Goal: Find specific page/section: Find specific page/section

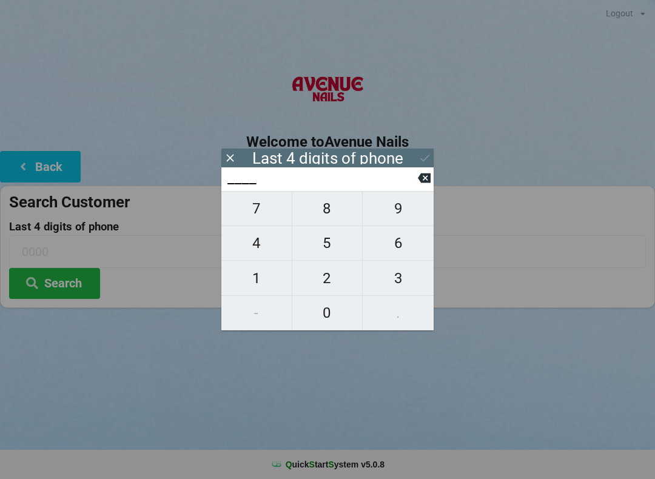
click at [253, 240] on span "4" at bounding box center [256, 242] width 70 height 25
type input "4___"
click at [313, 315] on span "0" at bounding box center [327, 312] width 70 height 25
type input "40__"
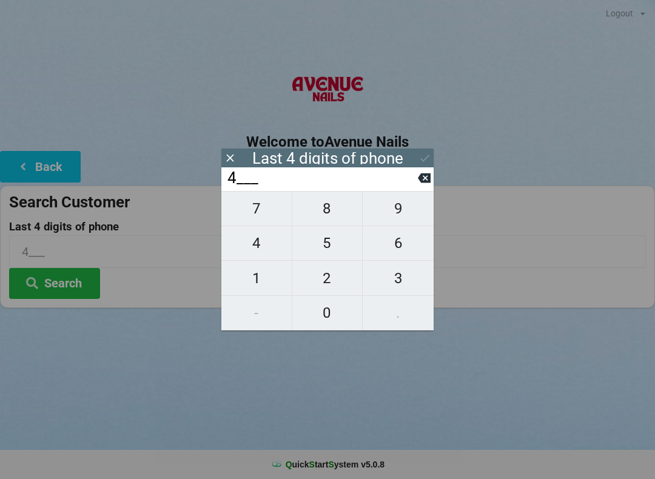
type input "40__"
click at [250, 267] on button "1" at bounding box center [256, 278] width 71 height 35
type input "401_"
click at [416, 171] on input "401_" at bounding box center [322, 178] width 192 height 19
click at [412, 175] on input "401_" at bounding box center [322, 178] width 192 height 19
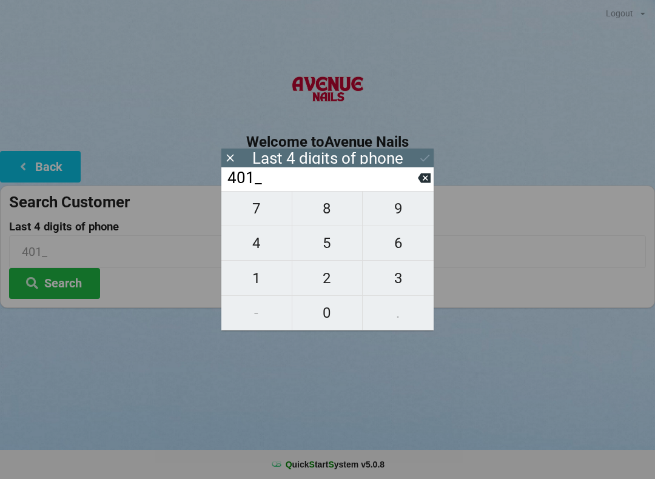
click at [423, 176] on icon at bounding box center [424, 178] width 13 height 13
click at [412, 184] on input "40__" at bounding box center [322, 178] width 192 height 19
click at [413, 185] on input "40__" at bounding box center [322, 178] width 192 height 19
click at [416, 185] on input "40__" at bounding box center [322, 178] width 192 height 19
click at [422, 183] on icon at bounding box center [424, 178] width 13 height 10
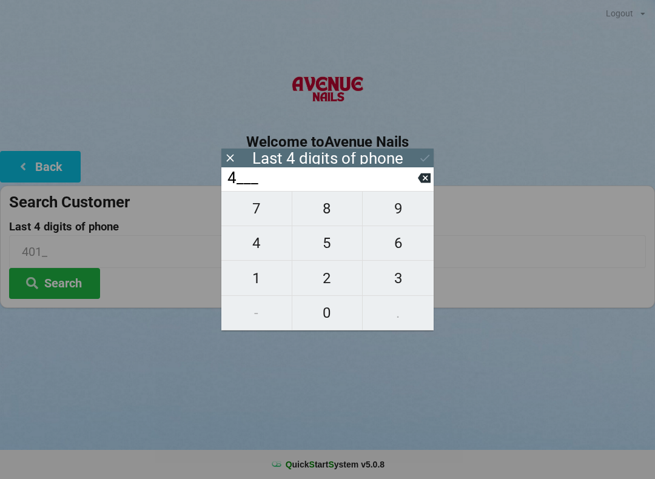
click at [425, 183] on icon at bounding box center [424, 178] width 13 height 10
type input "____"
click at [269, 277] on span "1" at bounding box center [256, 277] width 70 height 25
type input "1___"
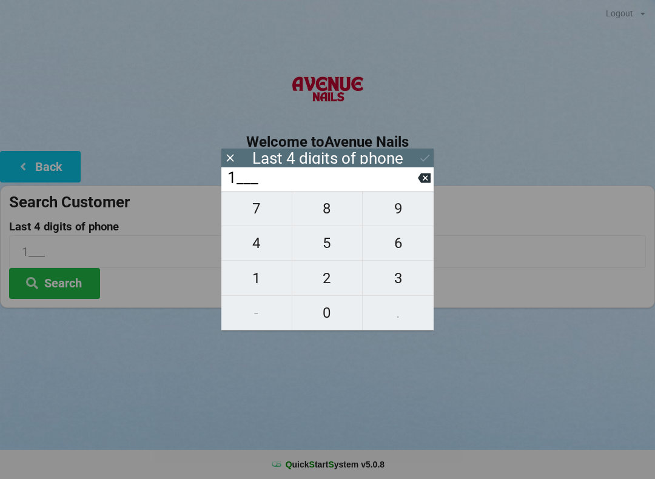
click at [278, 207] on span "7" at bounding box center [256, 208] width 70 height 25
type input "17__"
click at [314, 207] on span "8" at bounding box center [327, 208] width 70 height 25
type input "178_"
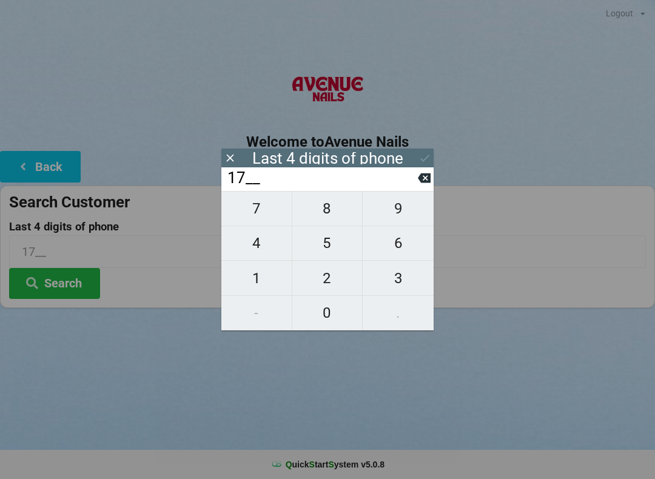
type input "178_"
click at [399, 282] on span "3" at bounding box center [397, 277] width 71 height 25
type input "1783"
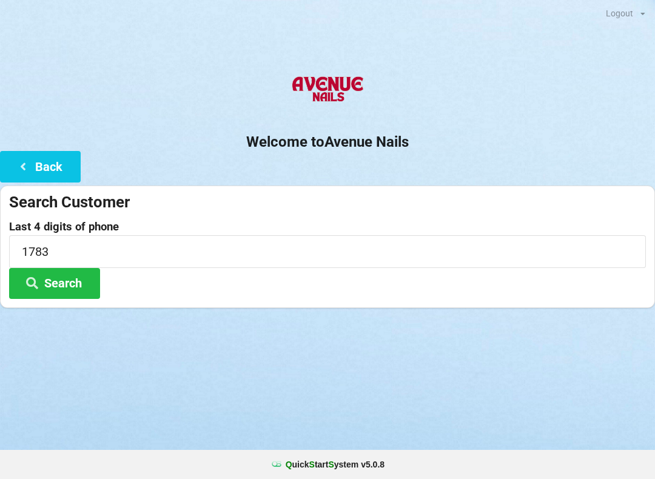
click at [492, 210] on div "Search Customer" at bounding box center [327, 202] width 636 height 20
click at [78, 278] on button "Search" at bounding box center [54, 283] width 91 height 31
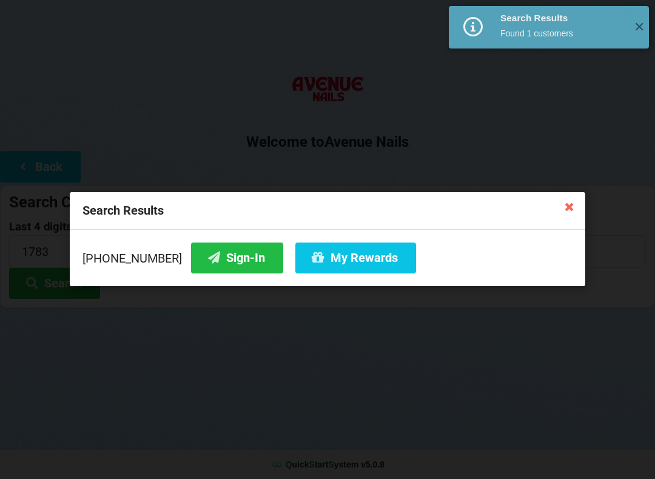
click at [216, 260] on button "Sign-In" at bounding box center [237, 257] width 92 height 31
